Goal: Find specific page/section: Find specific page/section

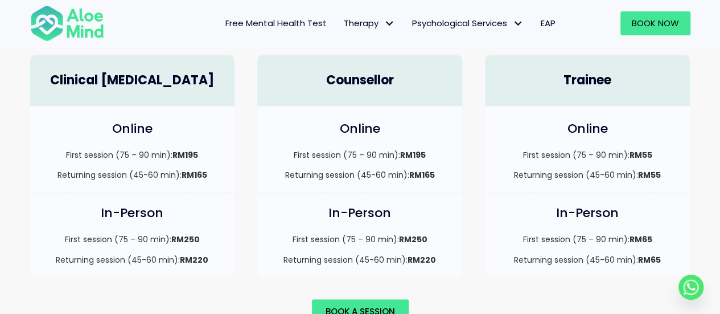
scroll to position [854, 0]
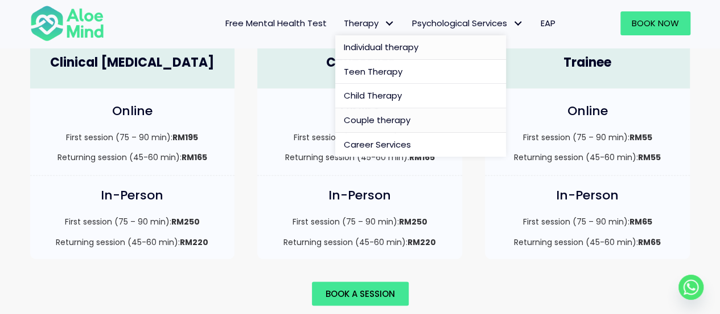
click at [380, 44] on span "Individual therapy" at bounding box center [381, 47] width 75 height 12
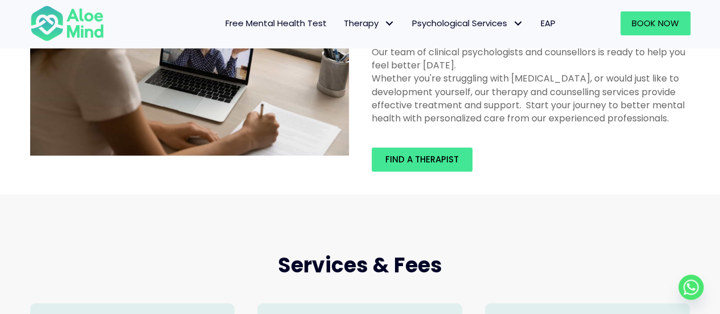
scroll to position [171, 0]
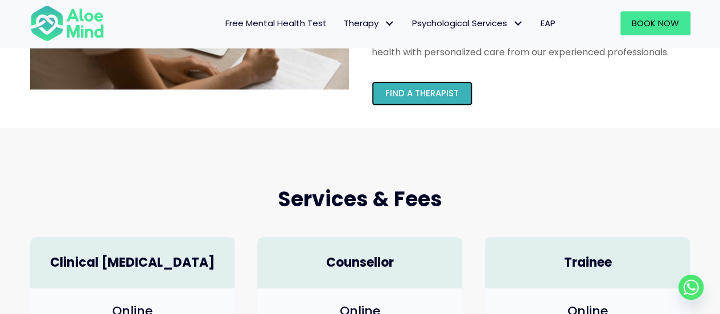
click at [412, 85] on link "Find a therapist" at bounding box center [422, 93] width 101 height 24
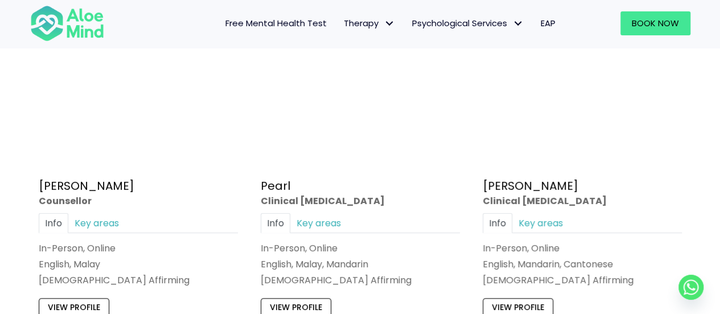
scroll to position [2392, 0]
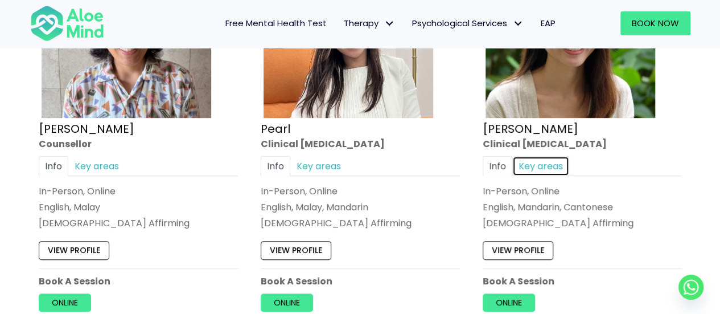
click at [523, 159] on link "Key areas" at bounding box center [540, 166] width 57 height 20
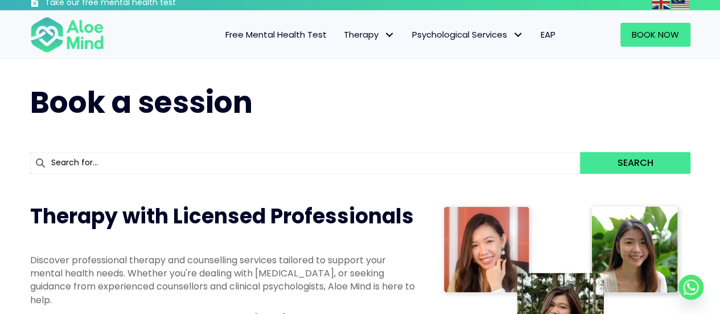
scroll to position [0, 0]
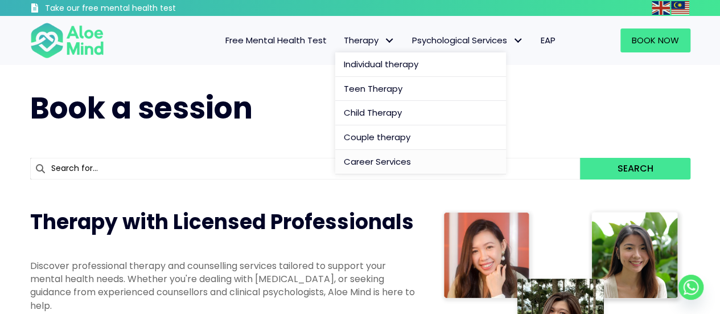
click at [362, 161] on span "Career Services" at bounding box center [377, 161] width 67 height 12
